Goal: Task Accomplishment & Management: Use online tool/utility

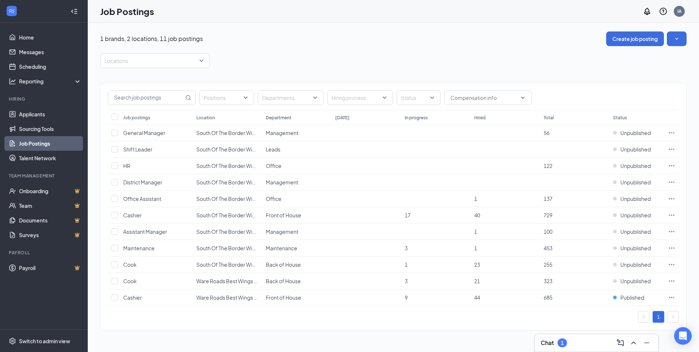
click at [585, 341] on div "Chat 1" at bounding box center [597, 343] width 112 height 12
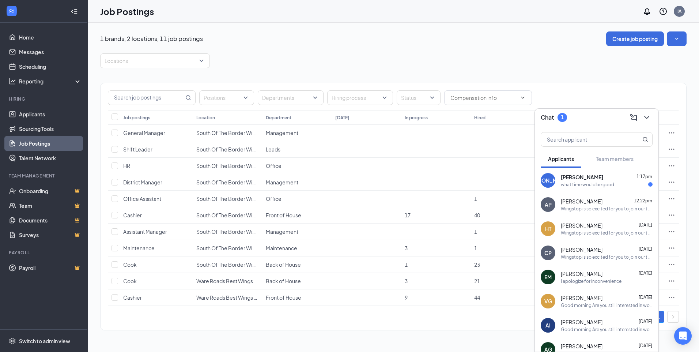
click at [604, 182] on div "what time would be good" at bounding box center [587, 184] width 53 height 6
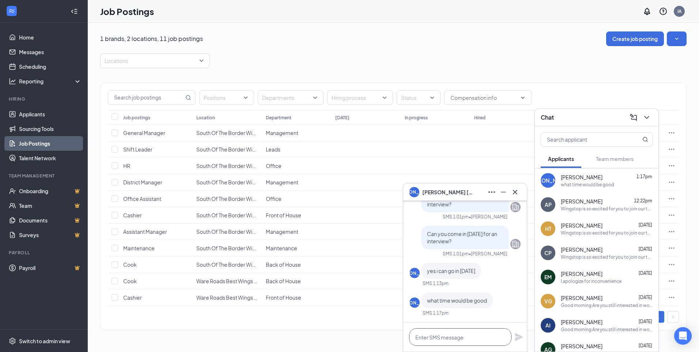
click at [465, 340] on textarea at bounding box center [460, 337] width 102 height 18
type textarea "Can you come in at 10 A.M?"
click at [517, 335] on icon "Plane" at bounding box center [519, 337] width 8 height 8
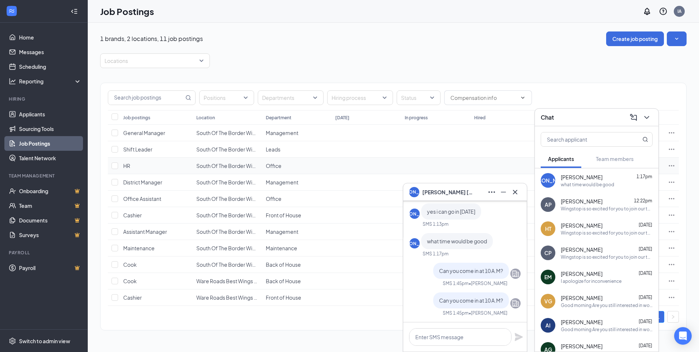
click at [464, 172] on td at bounding box center [435, 166] width 69 height 16
click at [514, 192] on icon "Cross" at bounding box center [515, 191] width 4 height 4
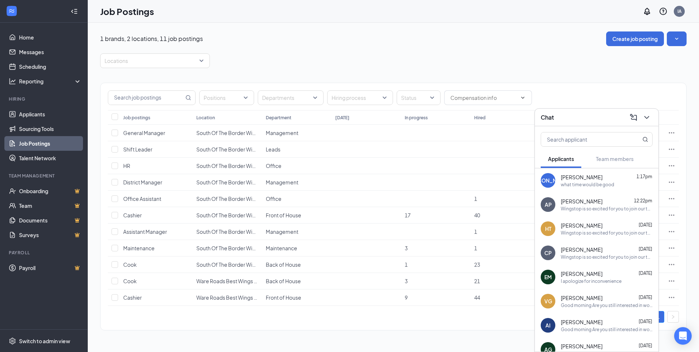
click at [588, 115] on div "Chat" at bounding box center [597, 117] width 112 height 11
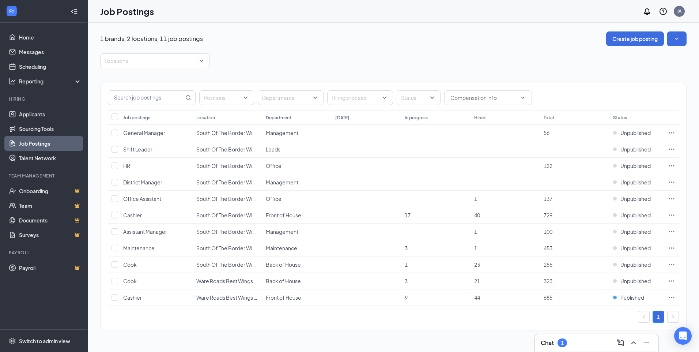
click at [590, 342] on div "Chat 1" at bounding box center [597, 343] width 112 height 12
drag, startPoint x: 590, startPoint y: 342, endPoint x: 559, endPoint y: 344, distance: 30.7
click at [559, 344] on div "1" at bounding box center [563, 342] width 10 height 9
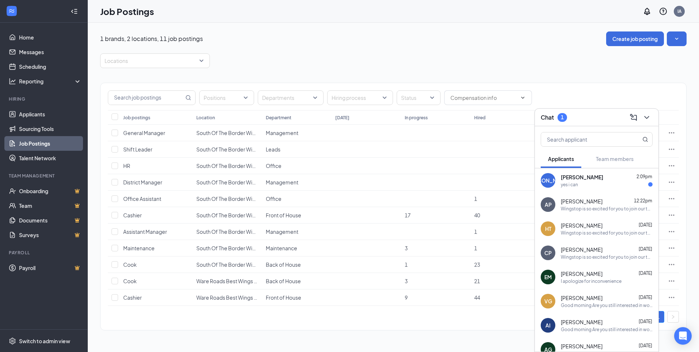
click at [594, 183] on div "yes i can" at bounding box center [607, 184] width 92 height 6
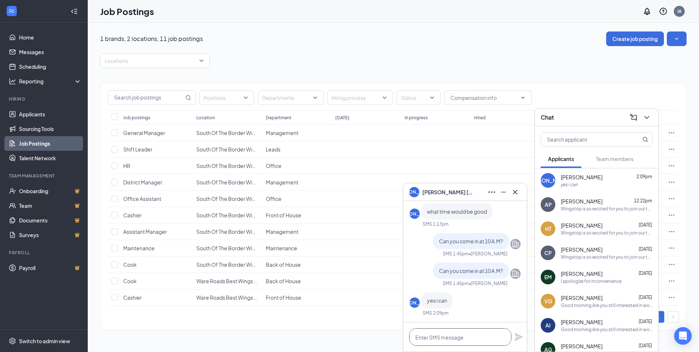
click at [480, 343] on textarea at bounding box center [460, 337] width 102 height 18
click at [595, 210] on div "Wingstop is so excited for you to join our team! Do you know anyone else who mi…" at bounding box center [607, 208] width 92 height 6
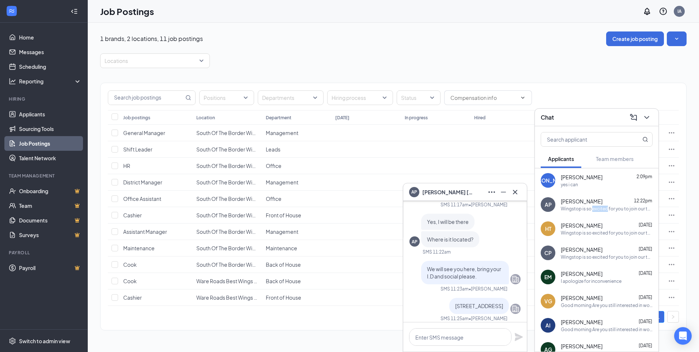
scroll to position [-804, 0]
click at [455, 301] on span "[STREET_ADDRESS]" at bounding box center [479, 304] width 48 height 7
drag, startPoint x: 436, startPoint y: 253, endPoint x: 500, endPoint y: 258, distance: 64.2
click at [500, 297] on div "[STREET_ADDRESS]" at bounding box center [479, 305] width 60 height 16
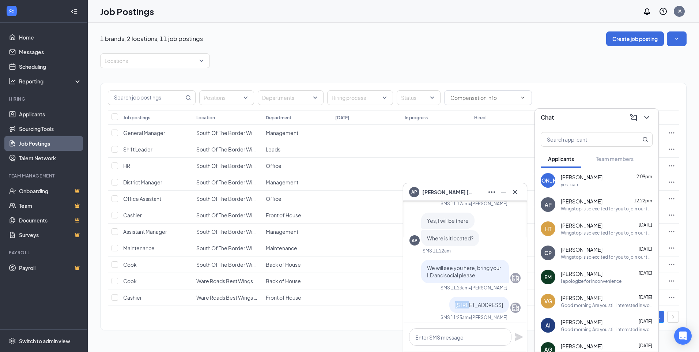
drag, startPoint x: 460, startPoint y: 254, endPoint x: 508, endPoint y: 257, distance: 48.0
click at [508, 297] on div "[STREET_ADDRESS]" at bounding box center [464, 305] width 111 height 16
click at [456, 301] on span "[STREET_ADDRESS]" at bounding box center [479, 304] width 48 height 7
drag, startPoint x: 456, startPoint y: 253, endPoint x: 435, endPoint y: 252, distance: 20.5
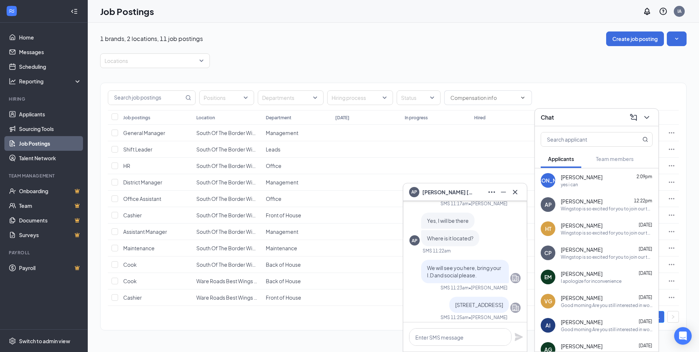
click at [449, 297] on div "[STREET_ADDRESS]" at bounding box center [479, 305] width 60 height 16
drag, startPoint x: 436, startPoint y: 253, endPoint x: 498, endPoint y: 259, distance: 62.1
click at [498, 297] on div "[STREET_ADDRESS]" at bounding box center [479, 305] width 60 height 16
copy span "[STREET_ADDRESS]"
click at [517, 192] on icon "Cross" at bounding box center [515, 192] width 9 height 9
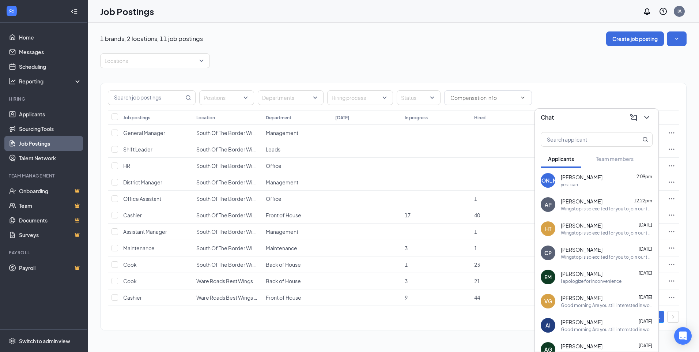
click at [573, 181] on div "yes i can" at bounding box center [569, 184] width 17 height 6
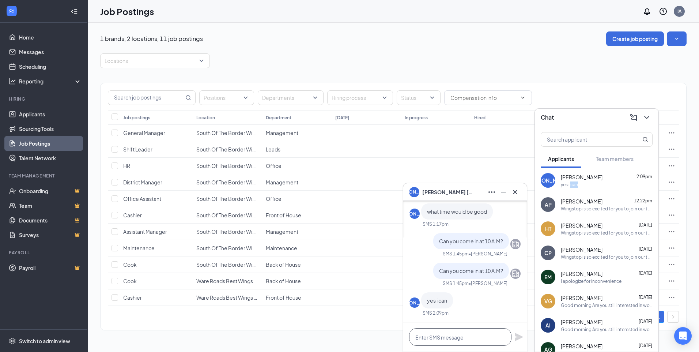
click at [436, 339] on textarea at bounding box center [460, 337] width 102 height 18
paste textarea "[STREET_ADDRESS]"
type textarea "[STREET_ADDRESS]"
drag, startPoint x: 436, startPoint y: 339, endPoint x: 470, endPoint y: 269, distance: 77.5
click at [470, 269] on span "Can you come in at 10 A.M?" at bounding box center [471, 270] width 64 height 7
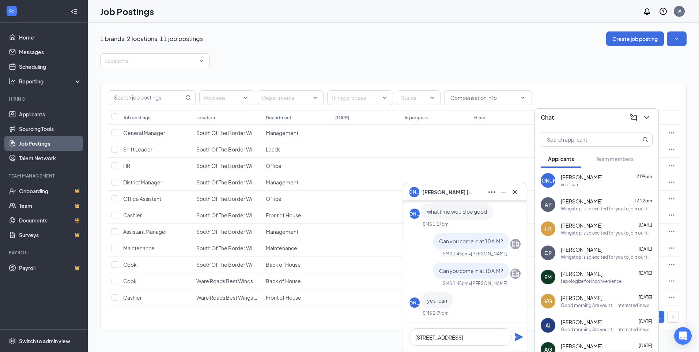
scroll to position [0, 0]
click at [488, 337] on textarea "[STREET_ADDRESS]" at bounding box center [460, 337] width 102 height 18
click at [517, 337] on icon "Plane" at bounding box center [519, 337] width 8 height 8
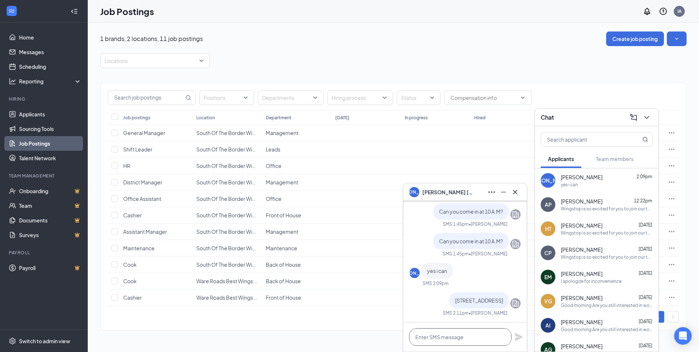
click at [478, 336] on textarea at bounding box center [460, 337] width 102 height 18
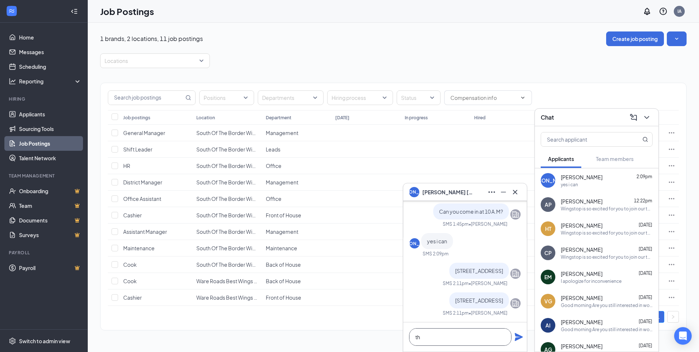
type textarea "t"
drag, startPoint x: 435, startPoint y: 335, endPoint x: 429, endPoint y: 336, distance: 6.3
click at [491, 339] on textarea "The address for the interview" at bounding box center [460, 337] width 102 height 18
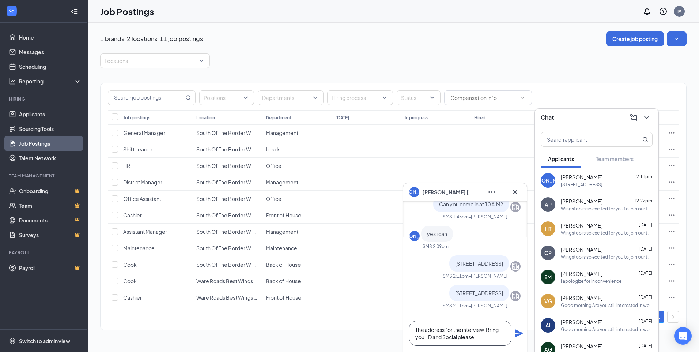
type textarea "The address for the interview. Bring you I.D and Social please"
click at [517, 333] on icon "Plane" at bounding box center [518, 333] width 9 height 9
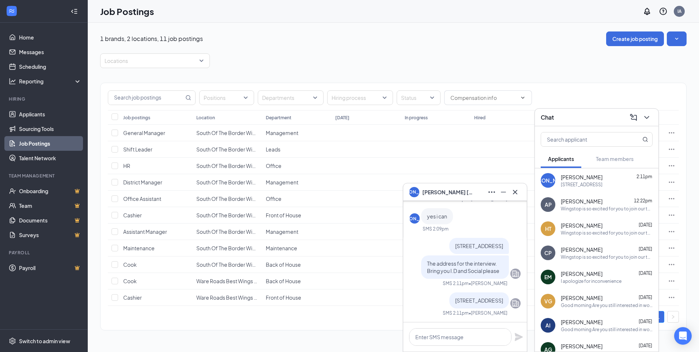
scroll to position [0, 0]
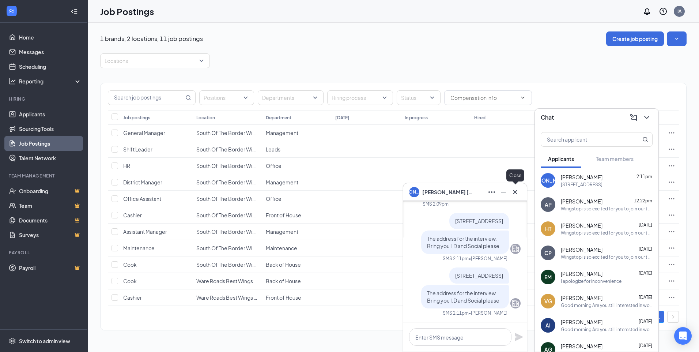
click at [510, 190] on button at bounding box center [515, 192] width 12 height 12
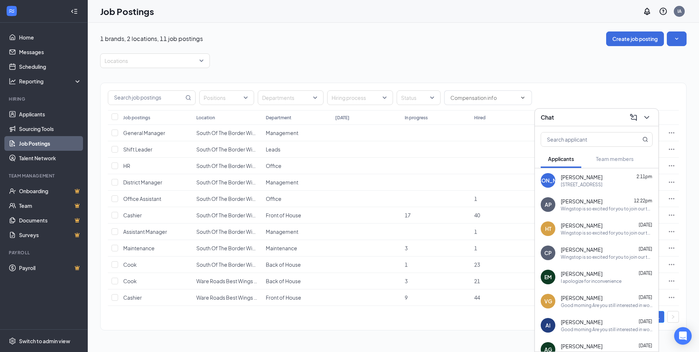
click at [581, 117] on div "Chat" at bounding box center [597, 117] width 112 height 11
click at [596, 127] on div at bounding box center [597, 137] width 124 height 23
click at [593, 121] on div "Chat" at bounding box center [597, 117] width 112 height 11
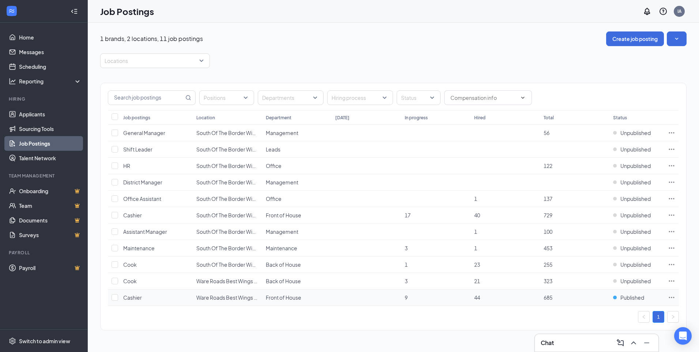
click at [265, 299] on td "Front of House" at bounding box center [296, 297] width 69 height 16
drag, startPoint x: 265, startPoint y: 299, endPoint x: 242, endPoint y: 298, distance: 23.1
click at [242, 298] on span "Ware Roads Best Wings Store #609" at bounding box center [238, 297] width 84 height 7
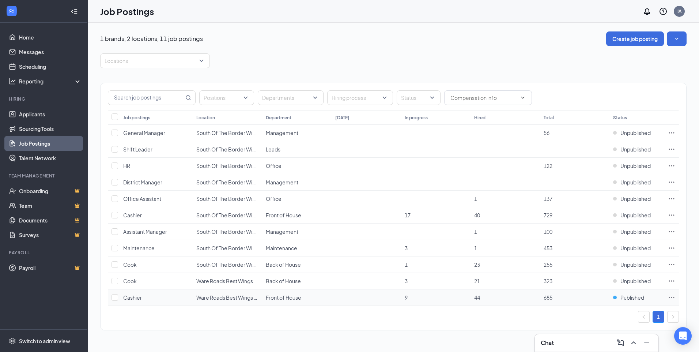
drag, startPoint x: 242, startPoint y: 298, endPoint x: 218, endPoint y: 296, distance: 23.9
click at [218, 296] on span "Ware Roads Best Wings Store #609" at bounding box center [238, 297] width 84 height 7
click at [212, 301] on td "Ware Roads Best Wings Store #609" at bounding box center [227, 297] width 69 height 16
click at [672, 298] on icon "Ellipses" at bounding box center [671, 297] width 7 height 7
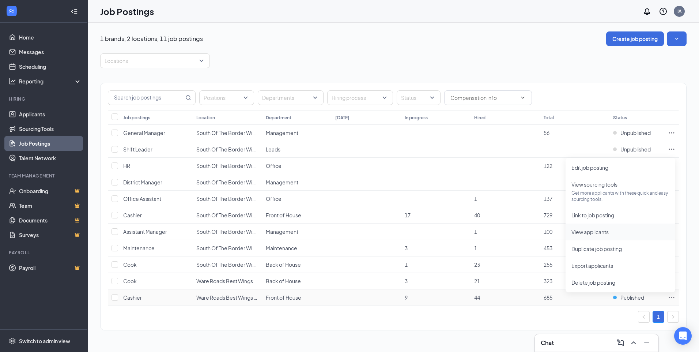
click at [601, 231] on span "View applicants" at bounding box center [589, 232] width 37 height 7
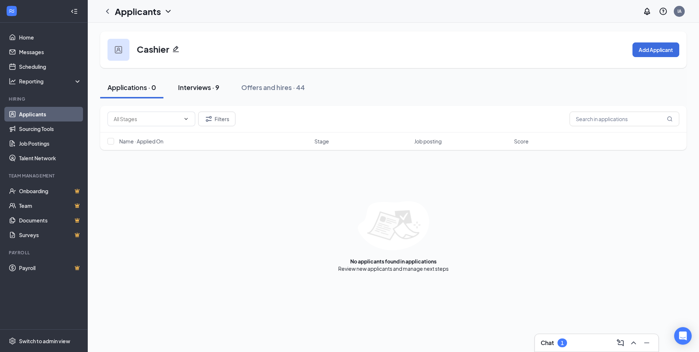
click at [208, 85] on div "Interviews · 9" at bounding box center [198, 87] width 41 height 9
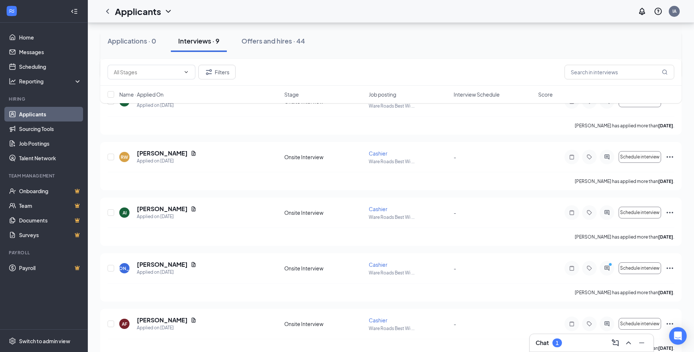
scroll to position [183, 0]
click at [633, 269] on span "Schedule interview" at bounding box center [639, 267] width 39 height 5
click at [548, 346] on h3 "Chat" at bounding box center [541, 343] width 13 height 8
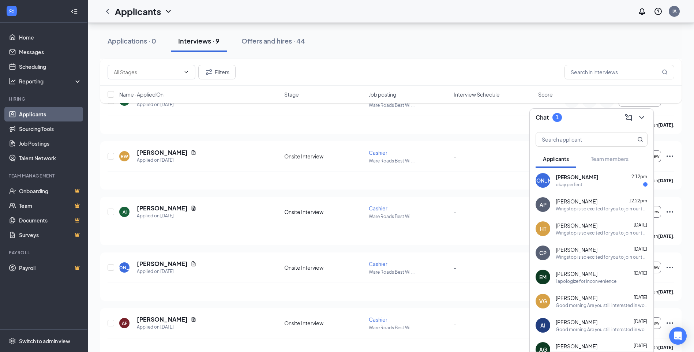
click at [606, 178] on div "Jasmine Ortega 2:12pm" at bounding box center [601, 176] width 92 height 7
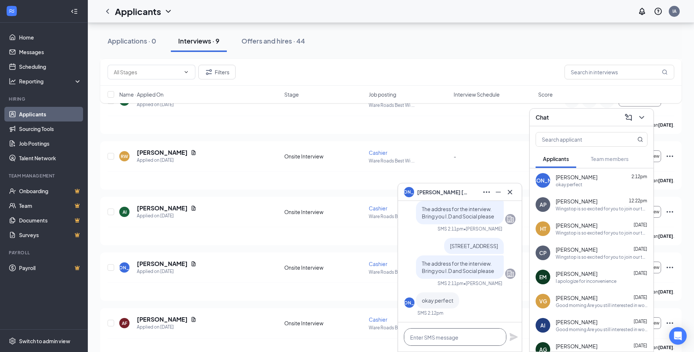
click at [424, 344] on textarea at bounding box center [455, 337] width 102 height 18
type textarea "We will see you tomorrow"
click at [512, 336] on icon "Plane" at bounding box center [513, 337] width 8 height 8
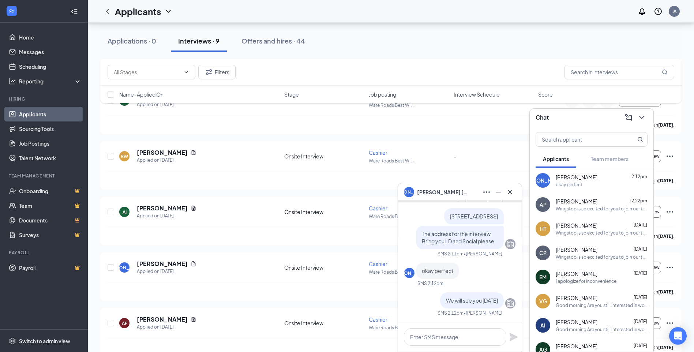
click at [461, 191] on div "JO Jasmine Ortega" at bounding box center [460, 192] width 112 height 12
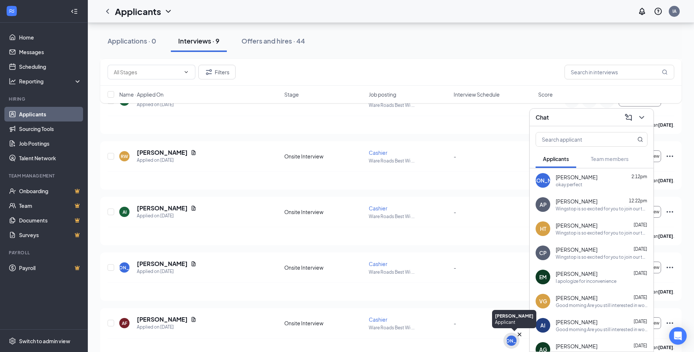
click at [511, 342] on div "[PERSON_NAME]" at bounding box center [511, 340] width 38 height 6
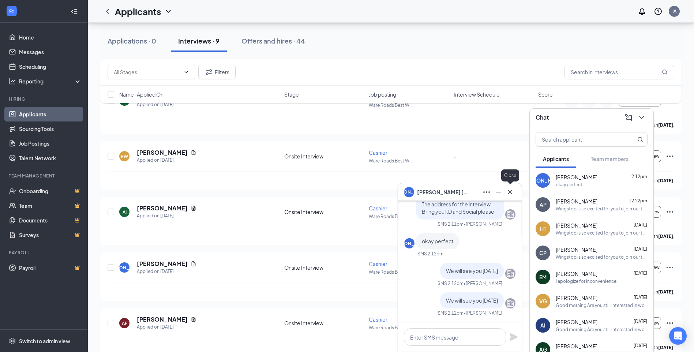
click at [510, 192] on icon "Cross" at bounding box center [509, 191] width 4 height 4
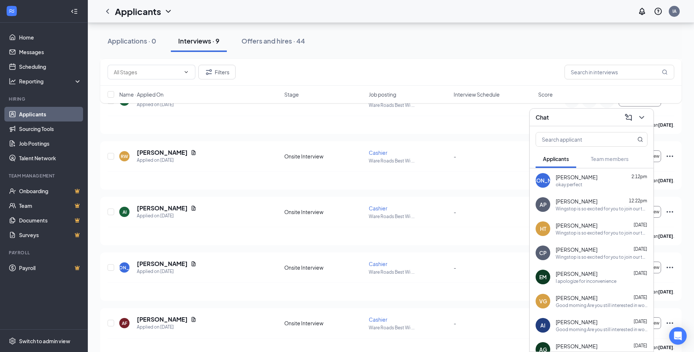
click at [586, 113] on div "Chat" at bounding box center [591, 117] width 112 height 11
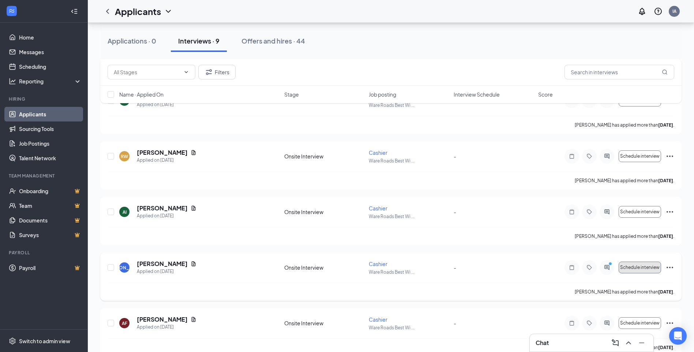
click at [646, 267] on span "Schedule interview" at bounding box center [639, 267] width 39 height 5
click at [639, 266] on span "Schedule interview" at bounding box center [639, 267] width 39 height 5
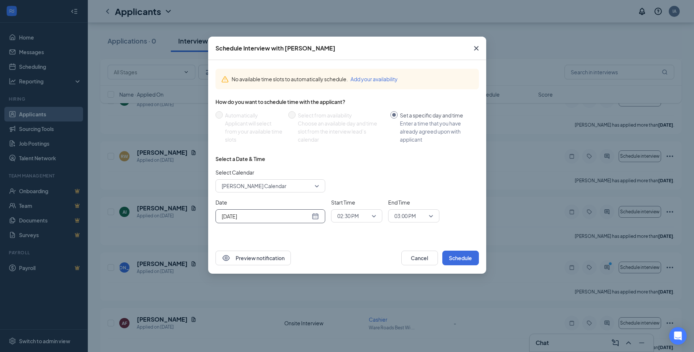
click at [316, 216] on div "Aug 26, 2025" at bounding box center [270, 216] width 97 height 8
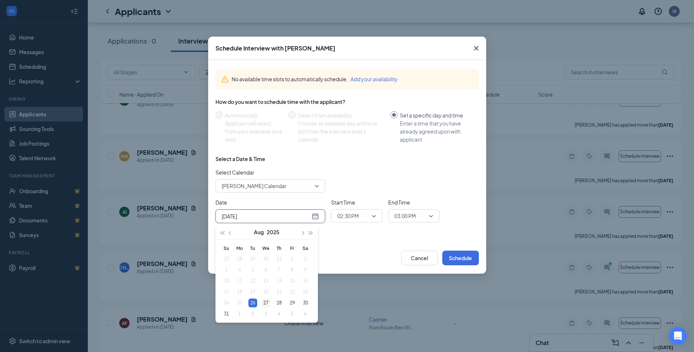
type input "Aug 27, 2025"
click at [264, 303] on div "27" at bounding box center [265, 302] width 9 height 9
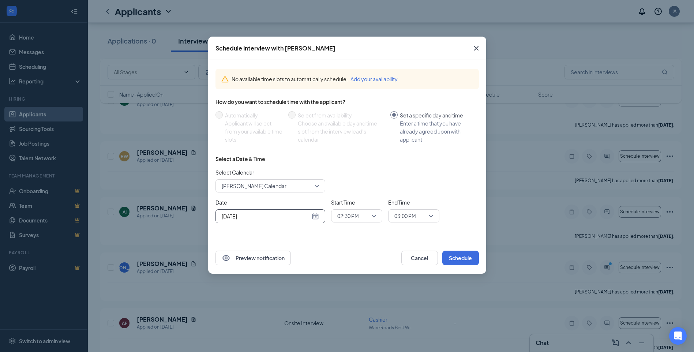
click at [373, 215] on span "02:30 PM" at bounding box center [356, 215] width 39 height 11
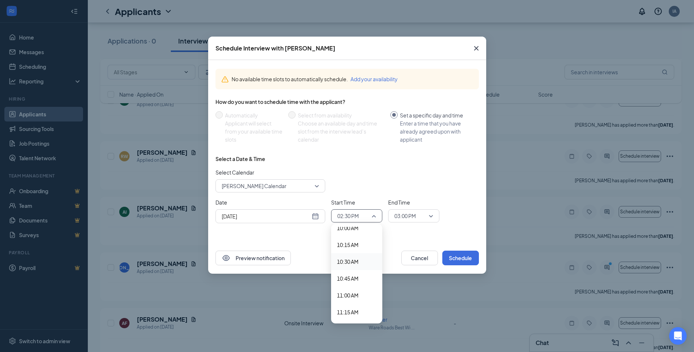
scroll to position [643, 0]
click at [355, 265] on span "10:00 AM" at bounding box center [348, 264] width 22 height 8
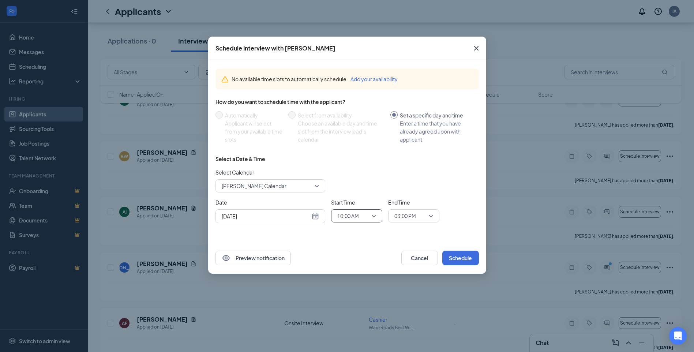
click at [430, 214] on span "03:00 PM" at bounding box center [413, 215] width 39 height 11
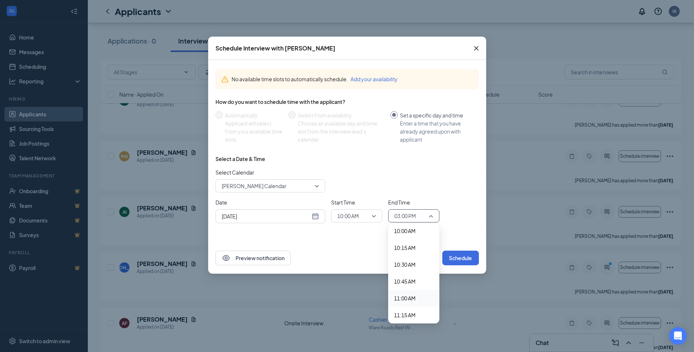
scroll to position [641, 0]
click at [409, 282] on span "10:15 AM" at bounding box center [405, 284] width 22 height 8
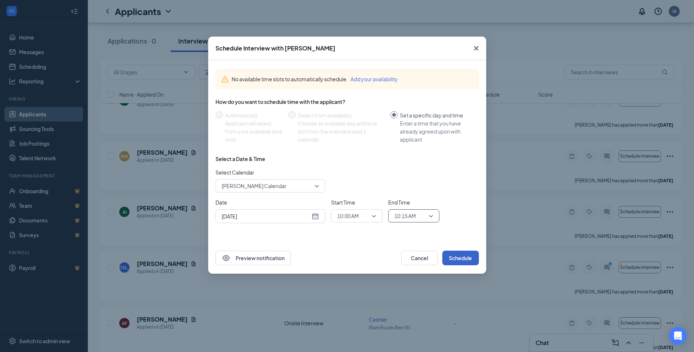
click at [469, 259] on button "Schedule" at bounding box center [460, 257] width 37 height 15
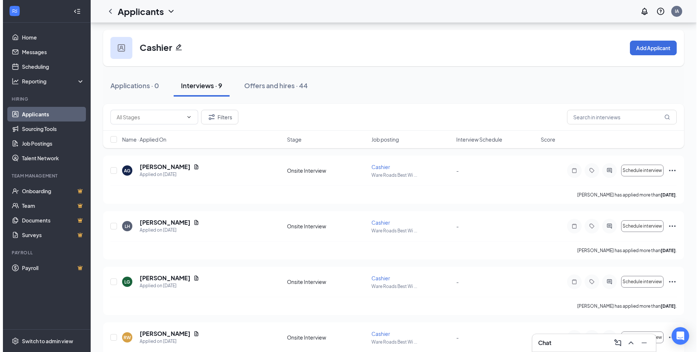
scroll to position [0, 0]
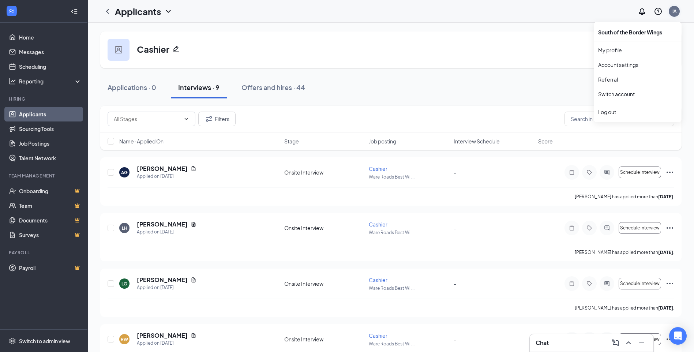
click at [675, 10] on div "IA" at bounding box center [674, 11] width 4 height 6
click at [609, 112] on div "Log out" at bounding box center [637, 111] width 79 height 7
click at [609, 112] on body "Home Messages Scheduling Reporting Hiring Applicants Sourcing Tools Job Posting…" at bounding box center [347, 176] width 694 height 352
